Goal: Use online tool/utility: Utilize a website feature to perform a specific function

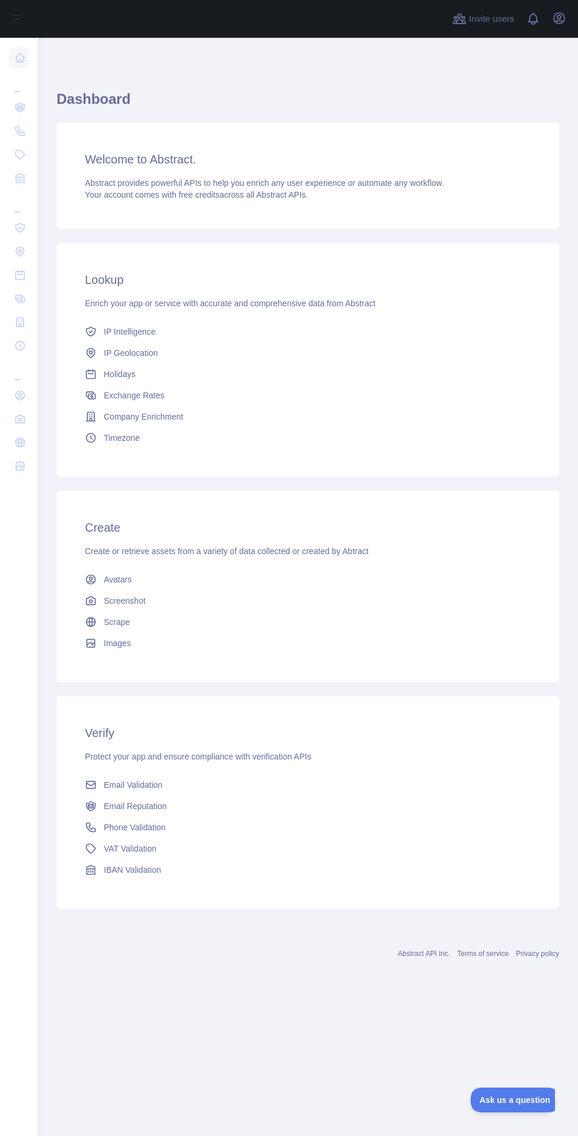
click at [20, 106] on icon at bounding box center [20, 108] width 5 height 4
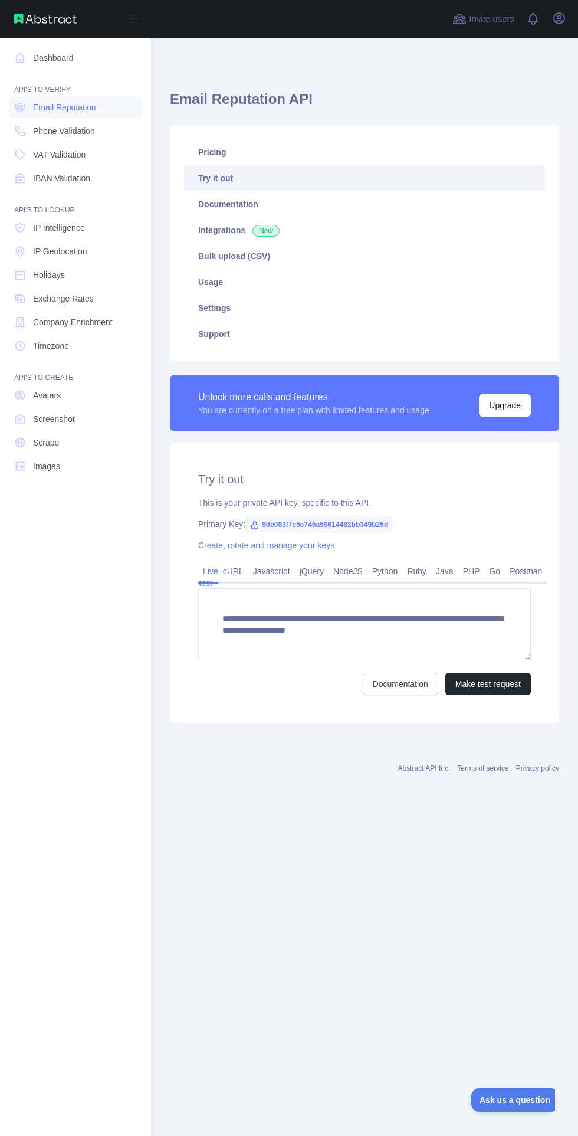
click at [28, 54] on link "Dashboard" at bounding box center [75, 57] width 132 height 21
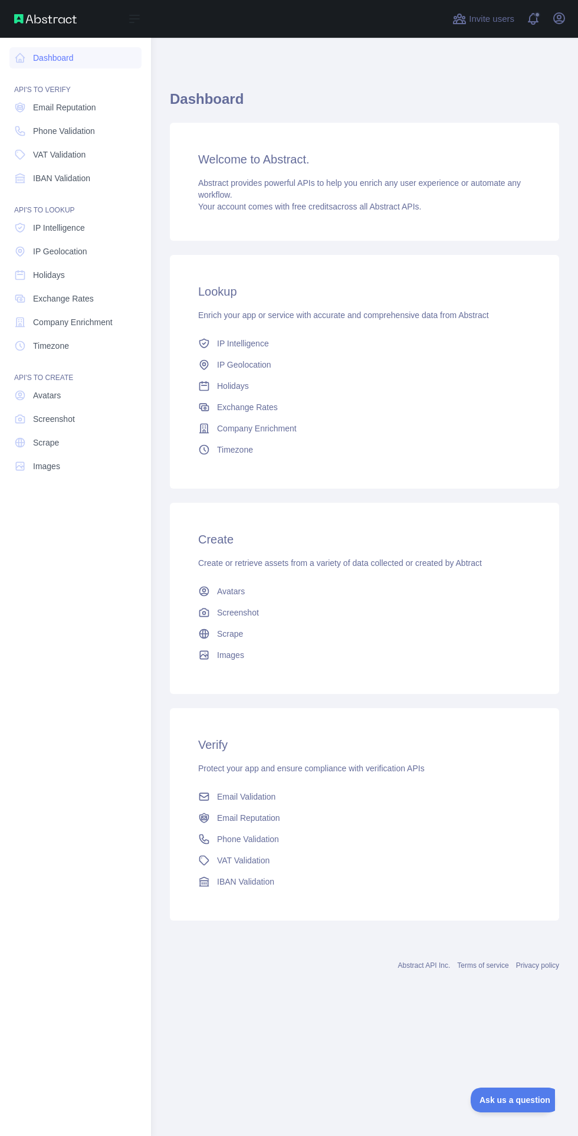
click at [103, 100] on link "Email Reputation" at bounding box center [75, 107] width 132 height 21
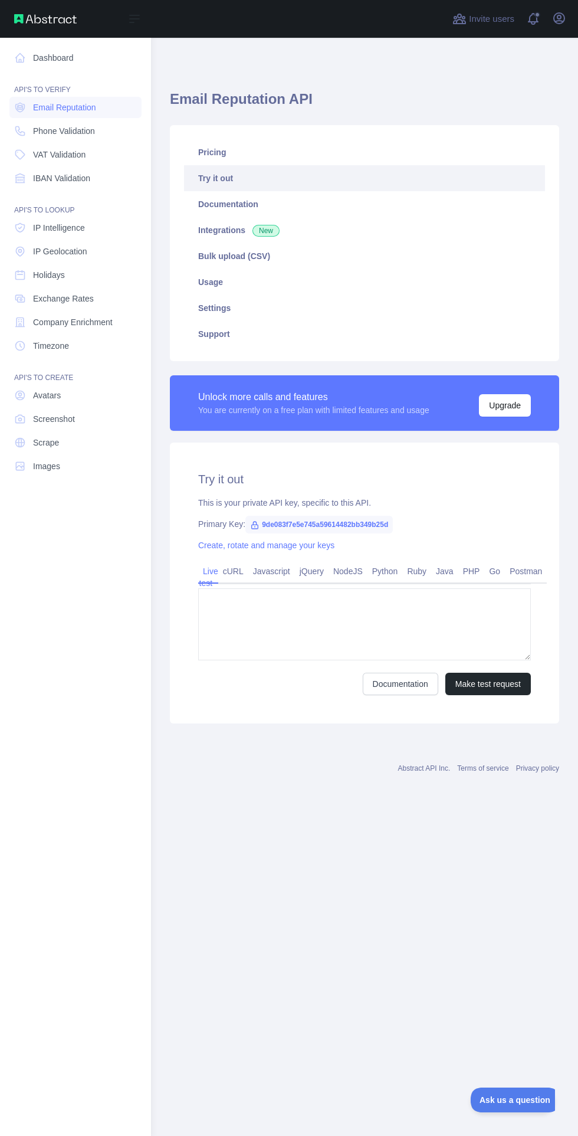
type textarea "**********"
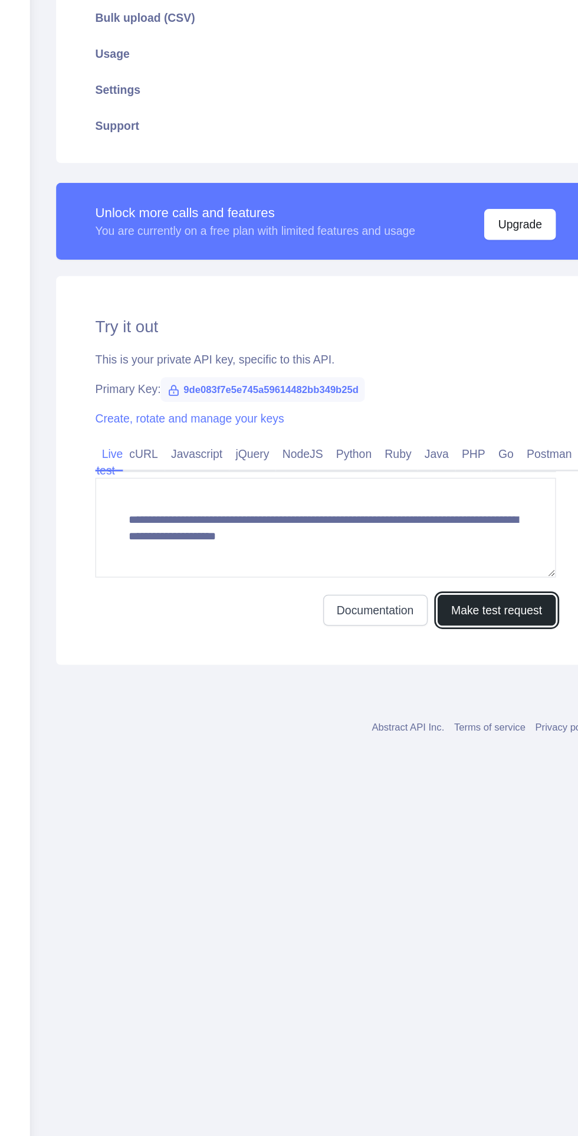
click at [491, 688] on button "Make test request" at bounding box center [489, 684] width 86 height 22
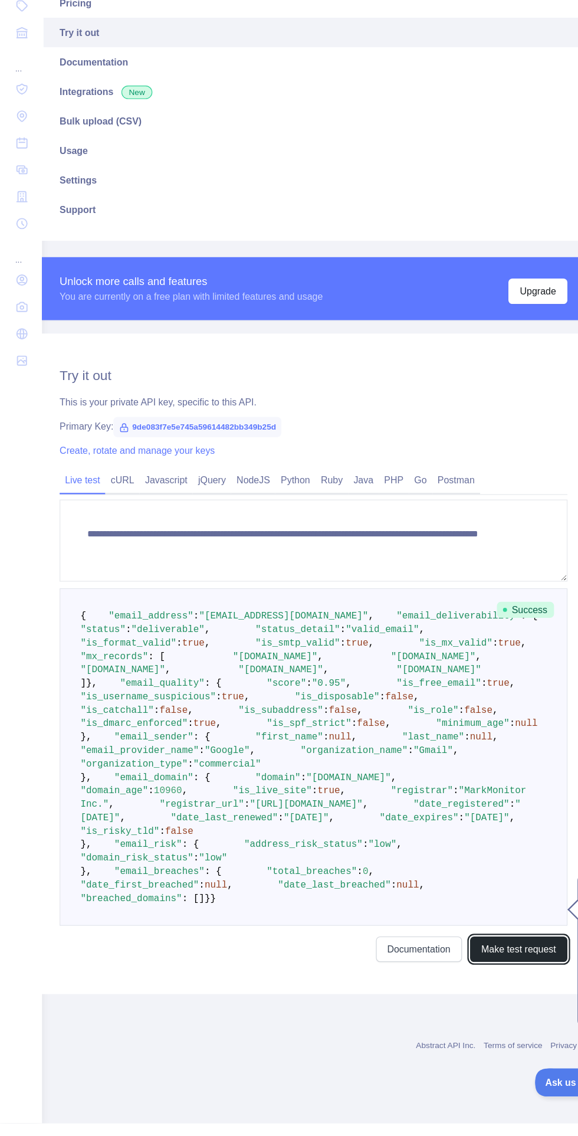
scroll to position [0, 41]
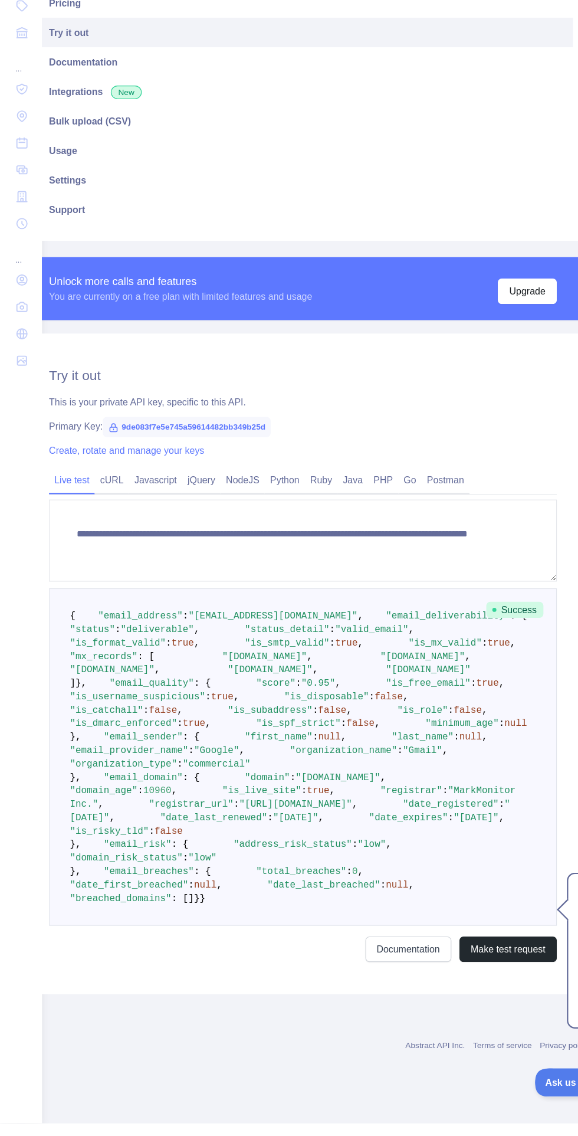
click at [136, 567] on link "Javascript" at bounding box center [137, 571] width 47 height 19
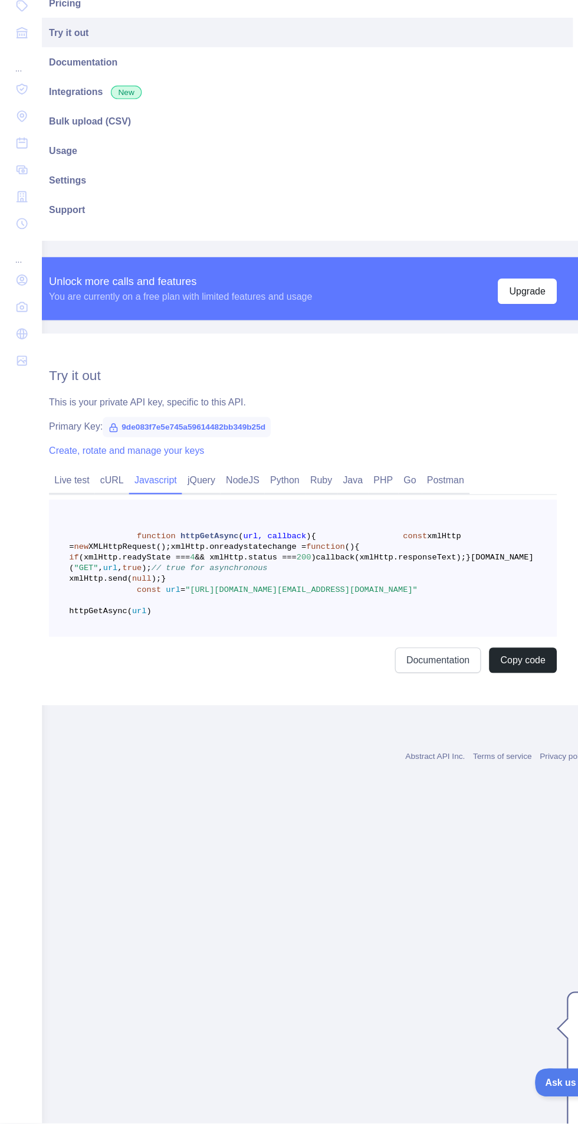
click at [143, 571] on link "Javascript" at bounding box center [137, 571] width 47 height 19
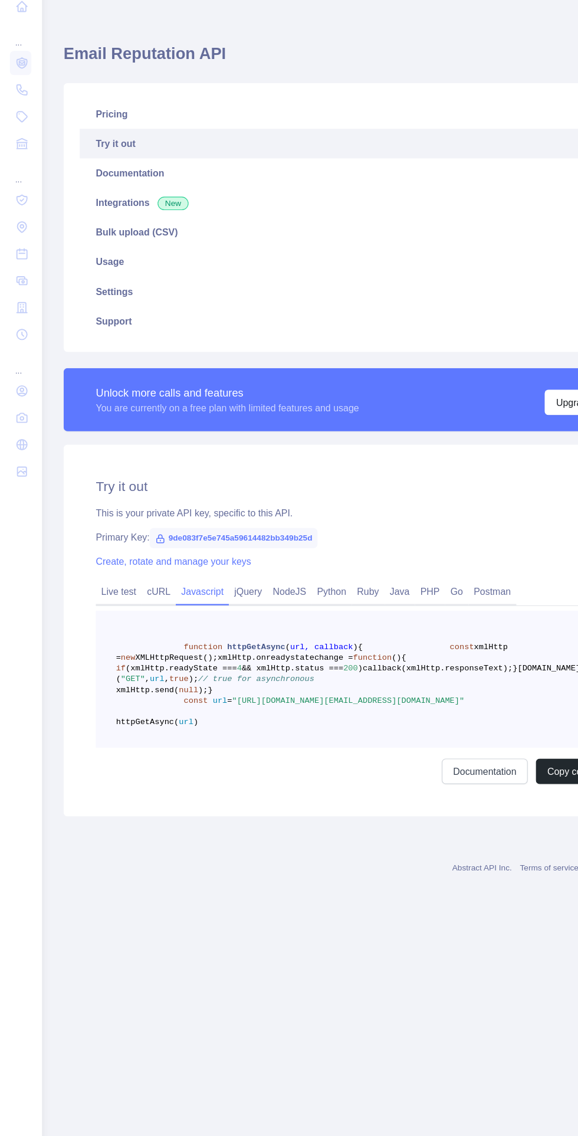
scroll to position [0, 0]
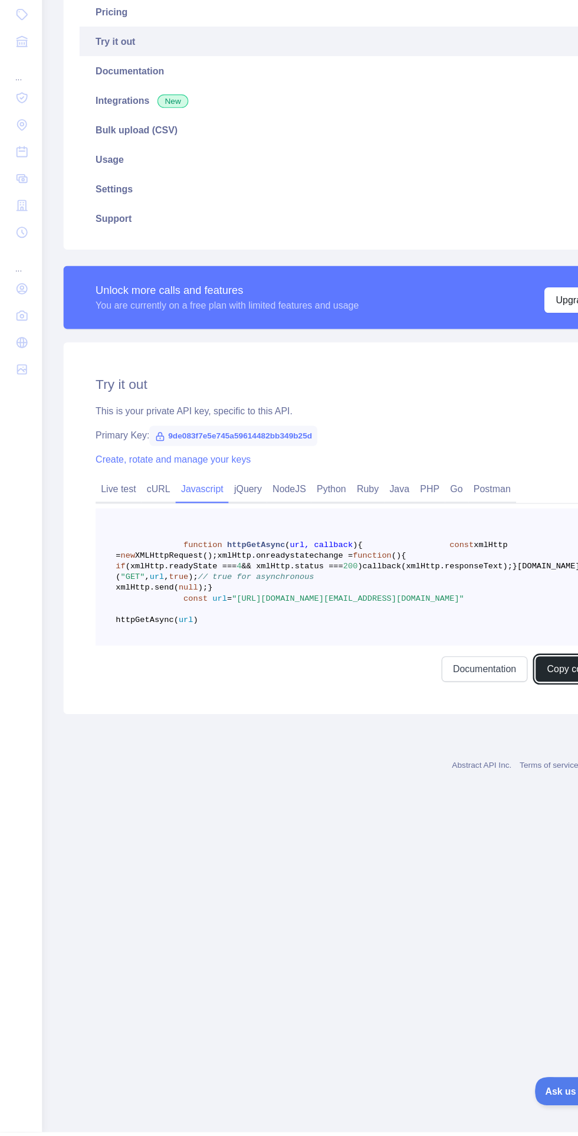
click at [478, 741] on button "Copy code" at bounding box center [502, 729] width 60 height 22
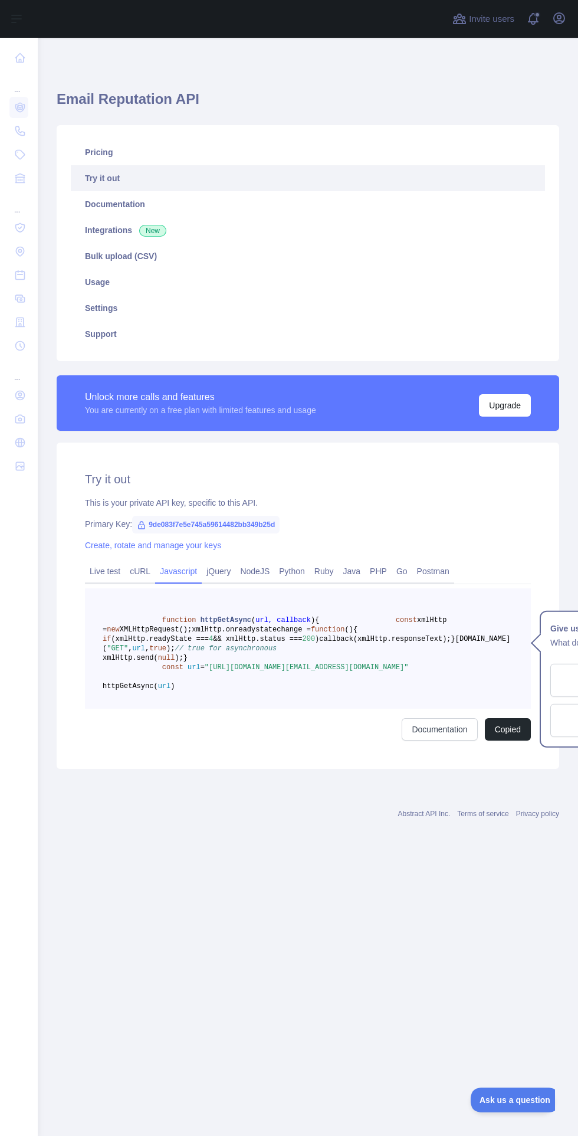
click at [346, 493] on div "Try it out This is your private API key, specific to this API. Primary Key: 9de…" at bounding box center [308, 606] width 503 height 326
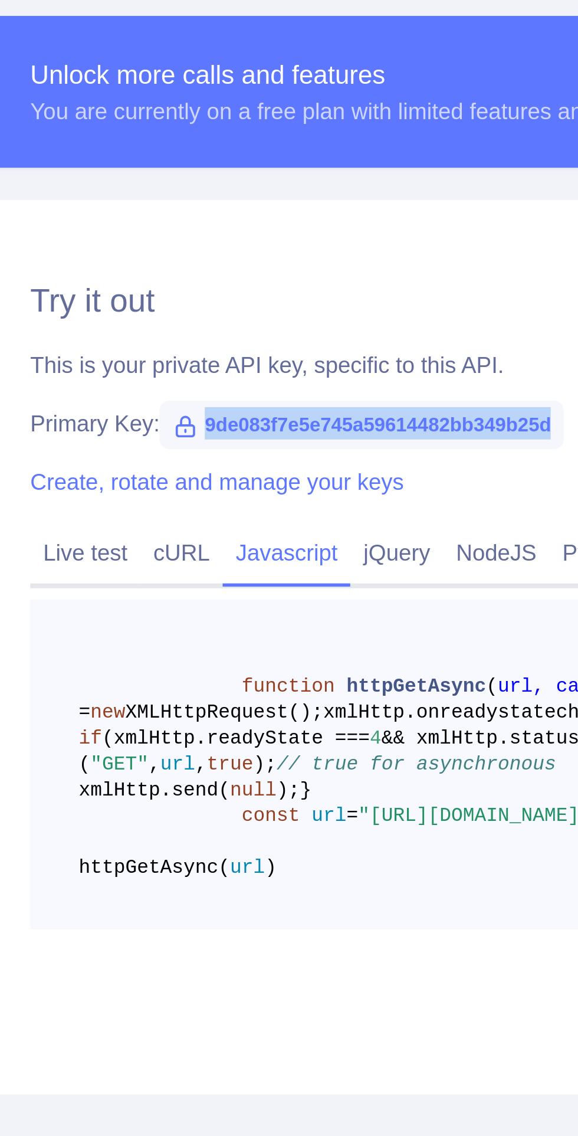
copy span "9de083f7e5e745a59614482bb349b25d"
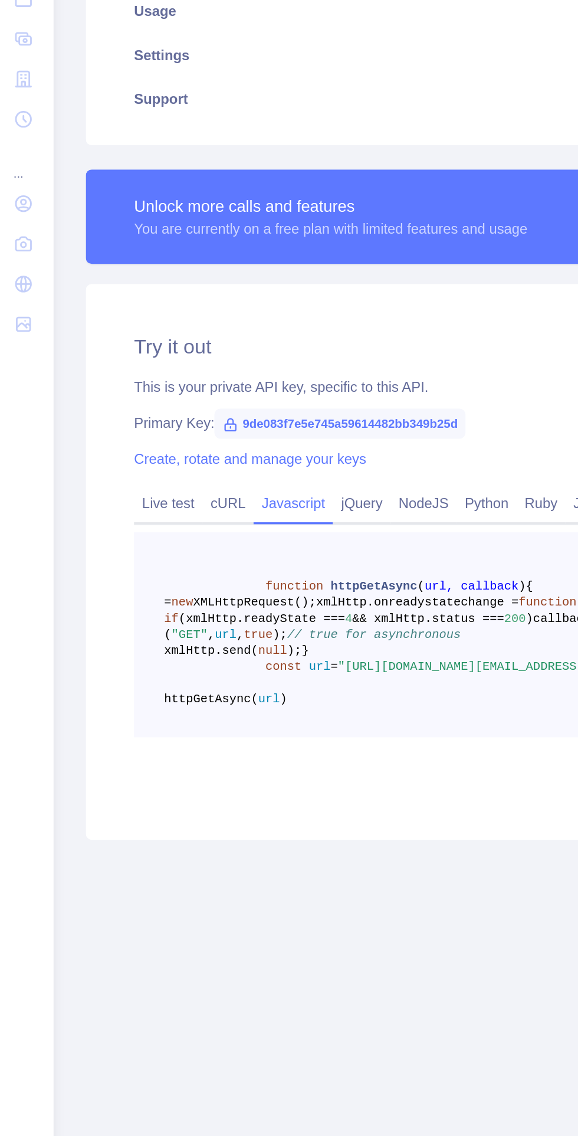
click at [187, 541] on link "Create, rotate and manage your keys" at bounding box center [153, 545] width 136 height 9
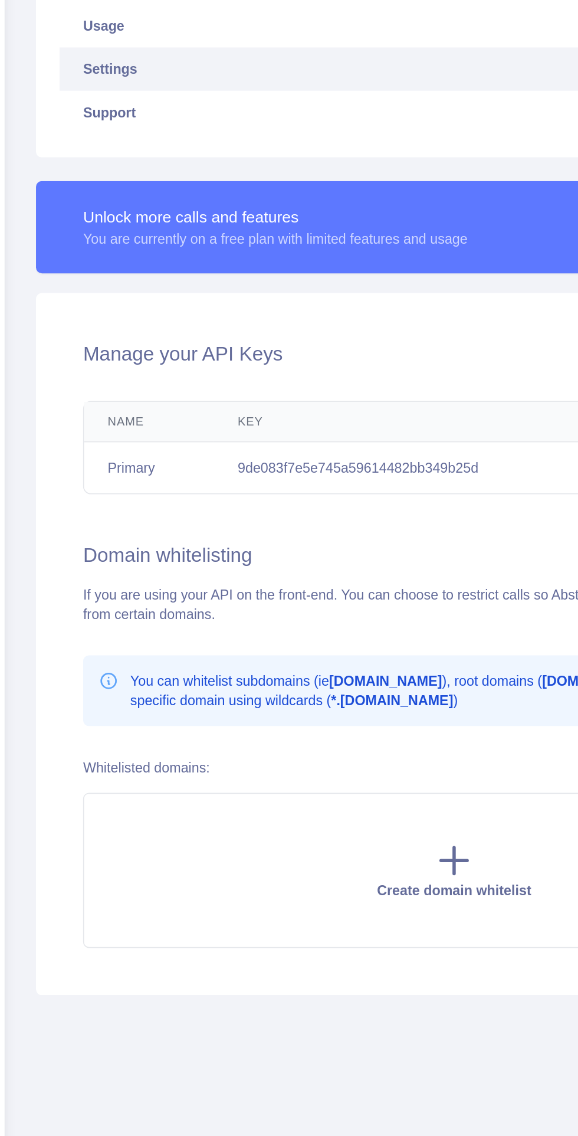
scroll to position [27, 0]
